Goal: Communication & Community: Ask a question

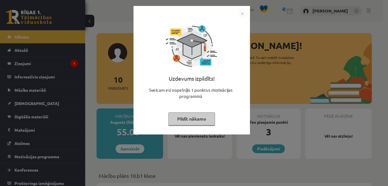
click at [184, 119] on button "Pildīt nākamo" at bounding box center [191, 119] width 47 height 13
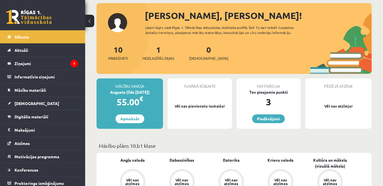
scroll to position [28, 0]
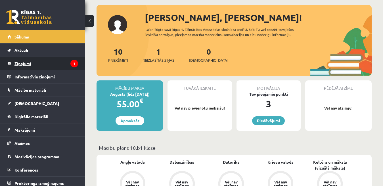
click at [20, 63] on legend "Ziņojumi 1" at bounding box center [46, 63] width 64 height 13
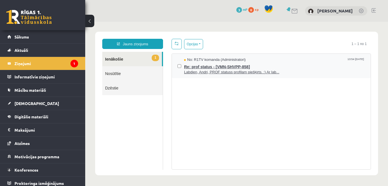
click at [245, 73] on span "Labdien, Andri, PROF statuss profilam piešķirts. :) Ar lab..." at bounding box center [274, 72] width 181 height 5
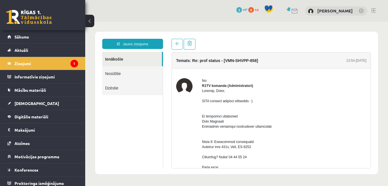
click at [88, 23] on button at bounding box center [89, 21] width 9 height 12
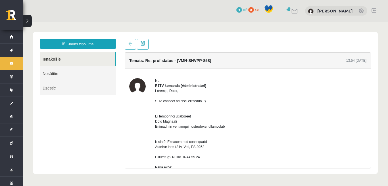
click at [29, 21] on button at bounding box center [27, 21] width 9 height 12
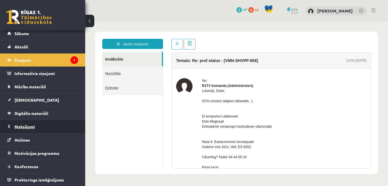
scroll to position [4, 0]
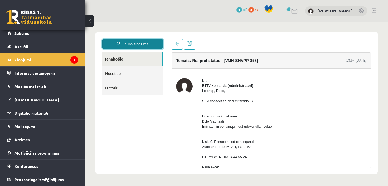
click at [136, 45] on link "Jauns ziņojums" at bounding box center [132, 44] width 61 height 10
click at [85, 22] on div "Jauns ziņojums ×" at bounding box center [85, 22] width 0 height 0
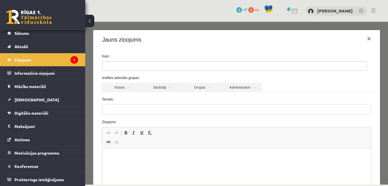
scroll to position [0, 0]
click at [255, 88] on link "Administratori" at bounding box center [242, 88] width 40 height 10
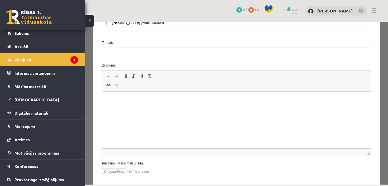
scroll to position [245, 0]
click at [117, 102] on p "Editor, wiswyg-editor-47363752530660-1755075476-317" at bounding box center [236, 100] width 257 height 6
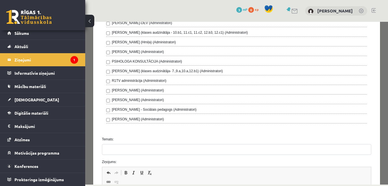
scroll to position [147, 0]
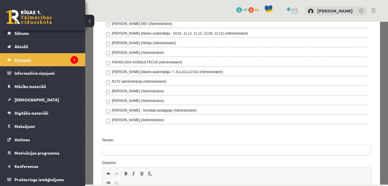
click at [19, 59] on legend "Ziņojumi 1" at bounding box center [46, 59] width 64 height 13
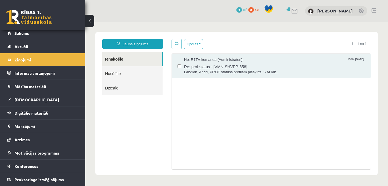
scroll to position [0, 0]
click at [130, 43] on link "Jauns ziņojums" at bounding box center [132, 44] width 61 height 10
click at [85, 22] on h4 "Jauns ziņojums" at bounding box center [85, 22] width 0 height 0
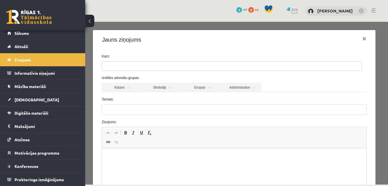
click at [216, 56] on label "Kam:" at bounding box center [233, 56] width 273 height 5
click at [128, 66] on ul at bounding box center [231, 66] width 259 height 9
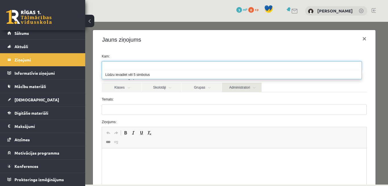
click at [250, 87] on link "Administratori" at bounding box center [242, 88] width 40 height 10
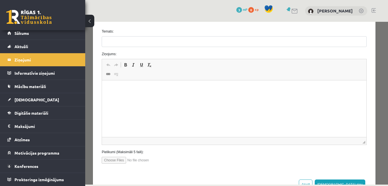
scroll to position [269, 0]
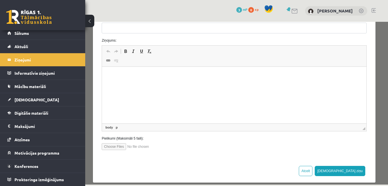
click at [144, 84] on html at bounding box center [234, 75] width 264 height 17
click at [166, 88] on body "**********" at bounding box center [234, 85] width 253 height 24
click at [146, 86] on p "**********" at bounding box center [232, 85] width 248 height 6
drag, startPoint x: 127, startPoint y: 94, endPoint x: 132, endPoint y: 92, distance: 5.9
click at [132, 92] on p "*" at bounding box center [232, 94] width 248 height 6
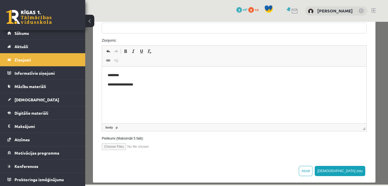
click at [147, 85] on p "**********" at bounding box center [232, 85] width 248 height 6
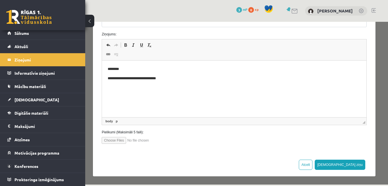
scroll to position [276, 0]
click at [349, 164] on button "Sūtīt ziņu" at bounding box center [339, 165] width 50 height 10
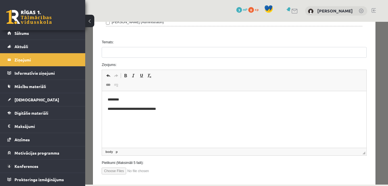
scroll to position [252, 0]
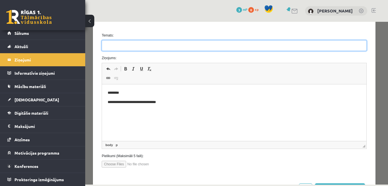
click at [128, 45] on input "Temats:" at bounding box center [234, 45] width 265 height 11
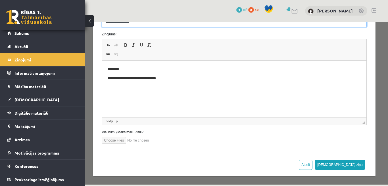
scroll to position [276, 0]
type input "**********"
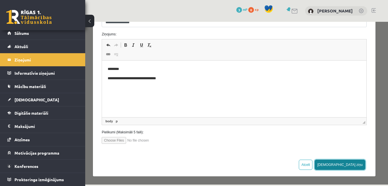
click at [353, 166] on button "Sūtīt ziņu" at bounding box center [339, 165] width 50 height 10
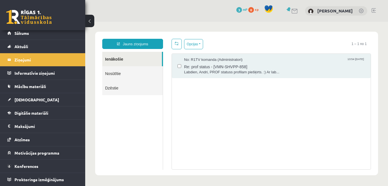
scroll to position [0, 0]
click at [111, 73] on link "Nosūtītie" at bounding box center [132, 73] width 60 height 14
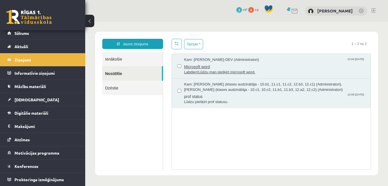
click at [228, 71] on span "Labdien!Lūdzu man piešķirt microsoft word." at bounding box center [274, 72] width 181 height 5
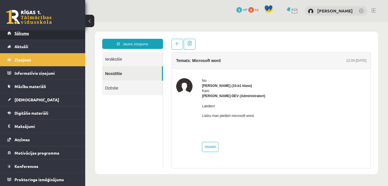
click at [21, 33] on span "Sākums" at bounding box center [21, 33] width 14 height 5
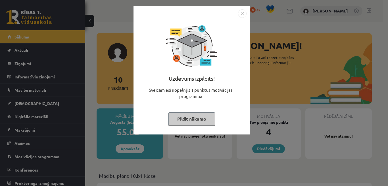
click at [184, 121] on button "Pildīt nākamo" at bounding box center [191, 119] width 47 height 13
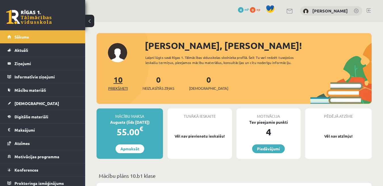
click at [115, 80] on link "10 Priekšmeti" at bounding box center [118, 83] width 20 height 17
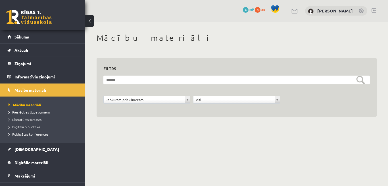
click at [29, 113] on span "Pieslēgties Uzdevumiem" at bounding box center [29, 112] width 41 height 5
click at [90, 142] on body "0 Dāvanas 4 mP 0 xp [PERSON_NAME] Sākums Aktuāli Kā mācīties eSKOLĀ Kontakti No…" at bounding box center [194, 93] width 388 height 186
click at [33, 16] on link at bounding box center [28, 17] width 45 height 14
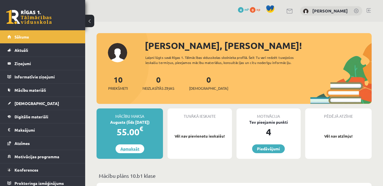
click at [123, 149] on link "Apmaksāt" at bounding box center [129, 149] width 29 height 9
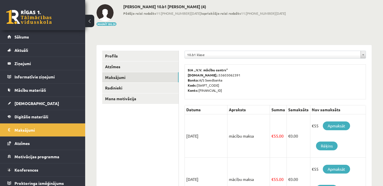
scroll to position [28, 0]
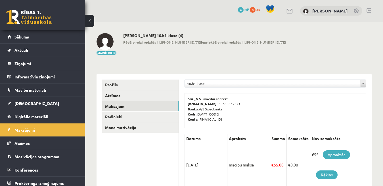
scroll to position [28, 0]
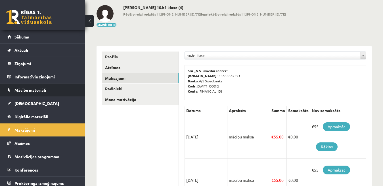
click at [28, 91] on span "Mācību materiāli" at bounding box center [29, 90] width 31 height 5
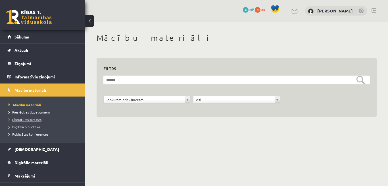
click at [33, 121] on span "Literatūras saraksts" at bounding box center [25, 119] width 33 height 5
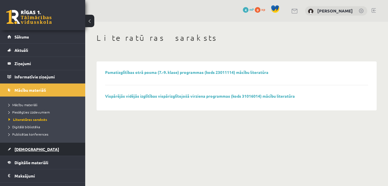
click at [28, 150] on span "[DEMOGRAPHIC_DATA]" at bounding box center [36, 149] width 45 height 5
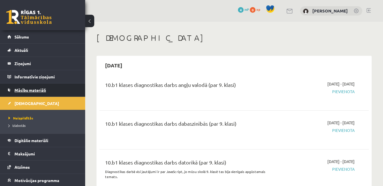
click at [41, 92] on span "Mācību materiāli" at bounding box center [29, 90] width 31 height 5
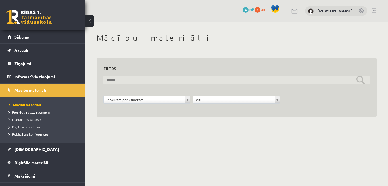
click at [105, 80] on input "text" at bounding box center [236, 80] width 266 height 9
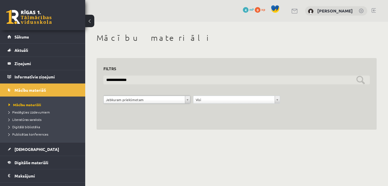
click at [131, 81] on input "**********" at bounding box center [236, 80] width 266 height 9
type input "*"
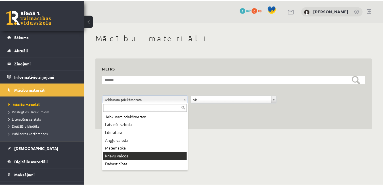
scroll to position [7, 0]
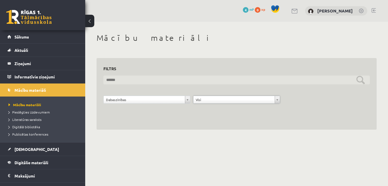
click at [218, 82] on input "text" at bounding box center [236, 80] width 266 height 9
click at [361, 79] on input "text" at bounding box center [236, 80] width 266 height 9
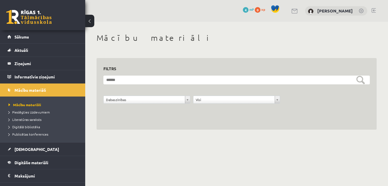
click at [195, 134] on div "**********" at bounding box center [236, 81] width 302 height 119
click at [31, 113] on span "Pieslēgties Uzdevumiem" at bounding box center [29, 112] width 41 height 5
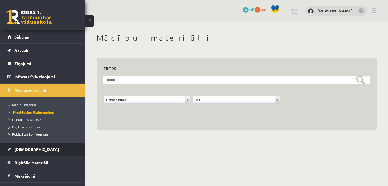
click at [22, 150] on span "[DEMOGRAPHIC_DATA]" at bounding box center [36, 149] width 45 height 5
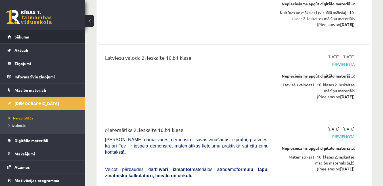
scroll to position [2292, 0]
click at [20, 35] on span "Sākums" at bounding box center [21, 36] width 14 height 5
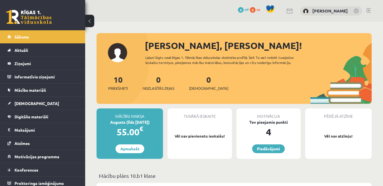
click at [368, 10] on link at bounding box center [368, 10] width 4 height 5
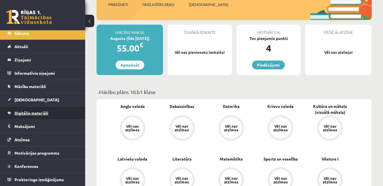
scroll to position [112, 0]
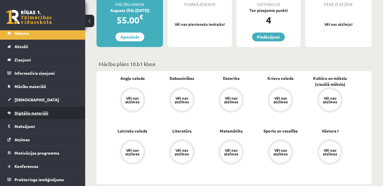
click at [29, 115] on span "Digitālie materiāli" at bounding box center [31, 113] width 34 height 5
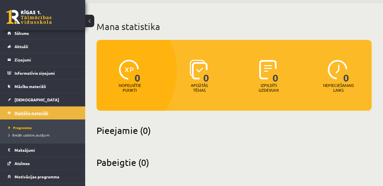
scroll to position [19, 0]
click at [23, 85] on span "Mācību materiāli" at bounding box center [29, 86] width 31 height 5
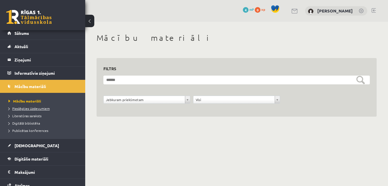
click at [25, 108] on span "Pieslēgties Uzdevumiem" at bounding box center [29, 108] width 41 height 5
click at [373, 11] on link at bounding box center [373, 10] width 4 height 5
